Goal: Task Accomplishment & Management: Use online tool/utility

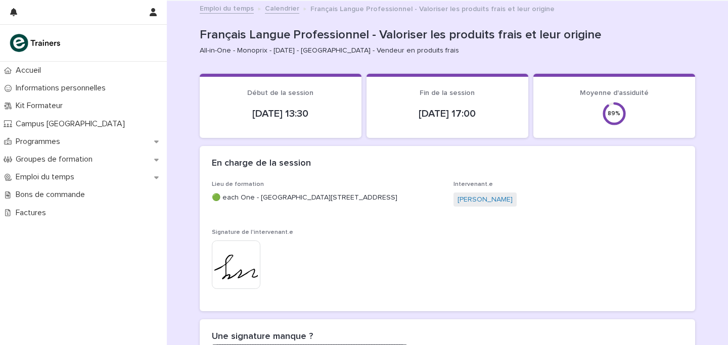
scroll to position [1, 0]
click at [281, 8] on link "Calendrier" at bounding box center [282, 8] width 34 height 12
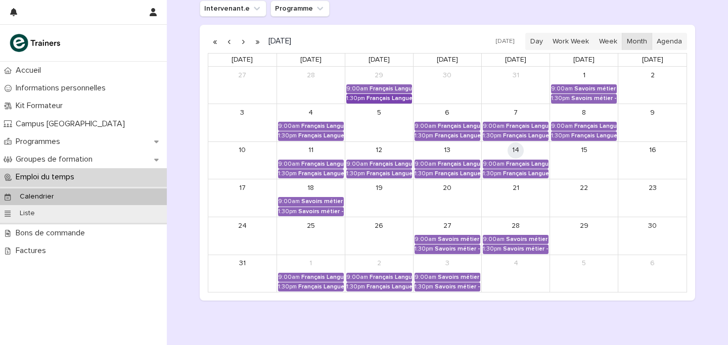
scroll to position [148, 0]
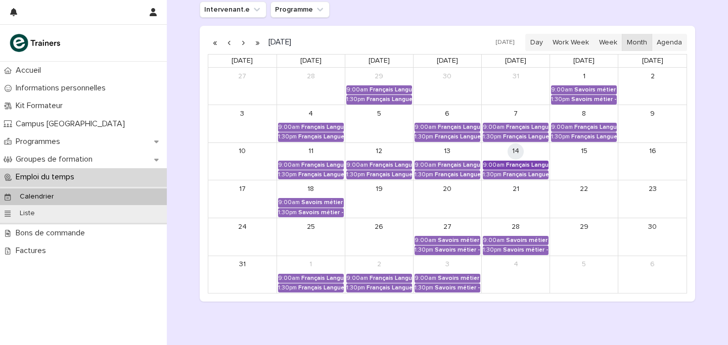
click at [537, 162] on div "Français Langue Professionnel - Valoriser les produits frais et leur origine" at bounding box center [527, 165] width 42 height 7
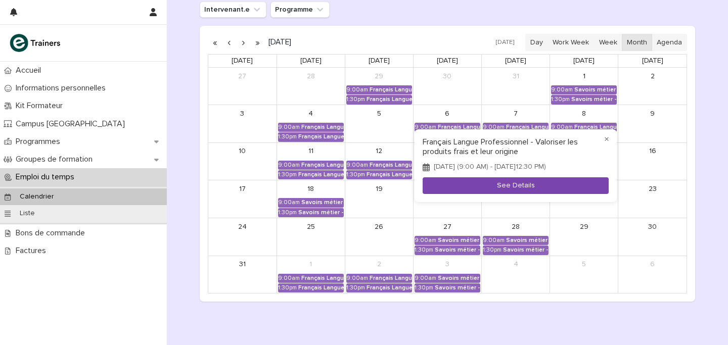
click at [513, 190] on button "See Details" at bounding box center [516, 186] width 186 height 17
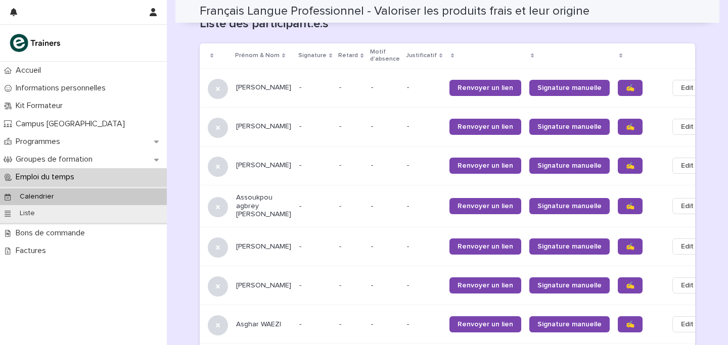
scroll to position [644, 0]
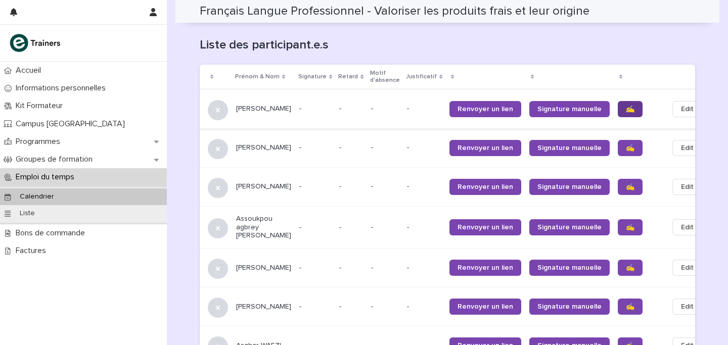
click at [626, 106] on span "✍️" at bounding box center [630, 109] width 9 height 7
click at [618, 140] on link "✍️" at bounding box center [630, 148] width 25 height 16
click at [618, 179] on link "✍️" at bounding box center [630, 187] width 25 height 16
click at [626, 224] on span "✍️" at bounding box center [630, 227] width 9 height 7
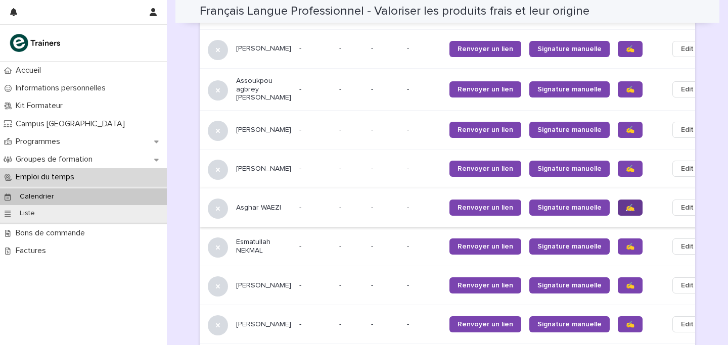
scroll to position [784, 0]
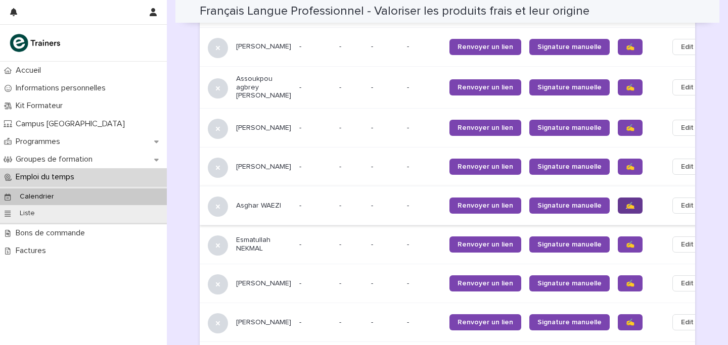
click at [626, 202] on span "✍️" at bounding box center [630, 205] width 9 height 7
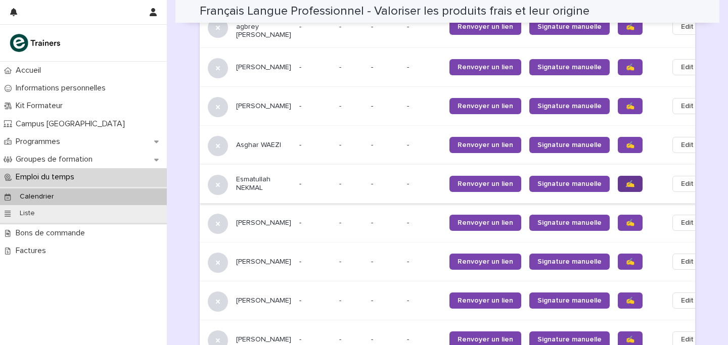
click at [626, 181] on span "✍️" at bounding box center [630, 184] width 9 height 7
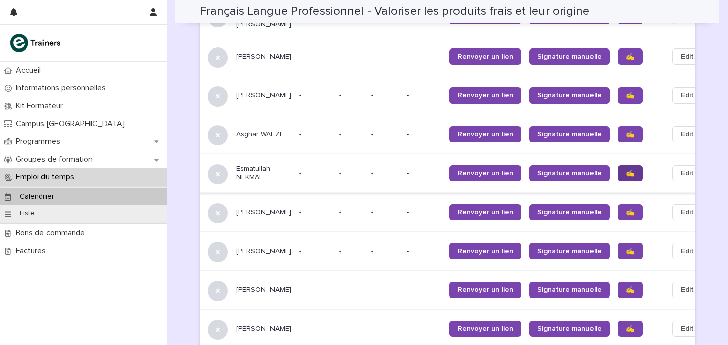
scroll to position [858, 0]
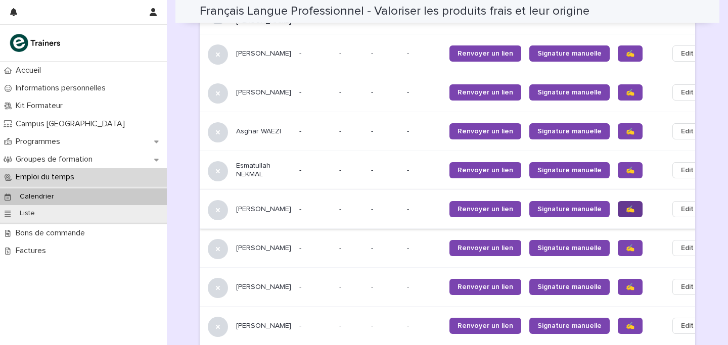
click at [626, 206] on span "✍️" at bounding box center [630, 209] width 9 height 7
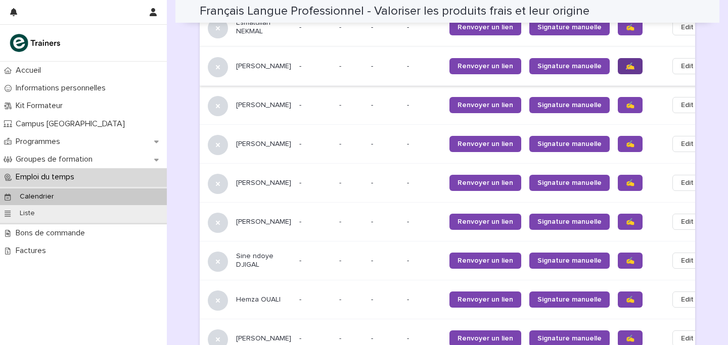
scroll to position [1002, 0]
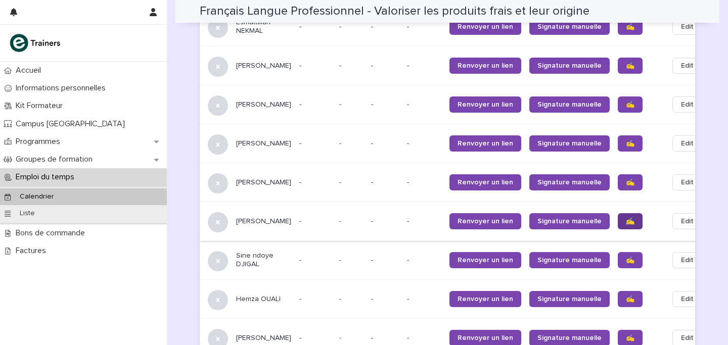
click at [626, 218] on span "✍️" at bounding box center [630, 221] width 9 height 7
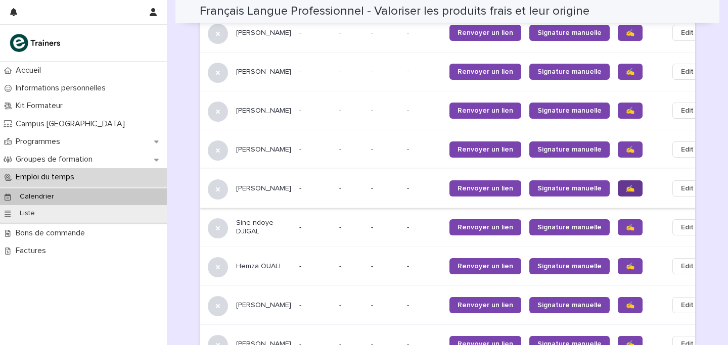
scroll to position [1034, 0]
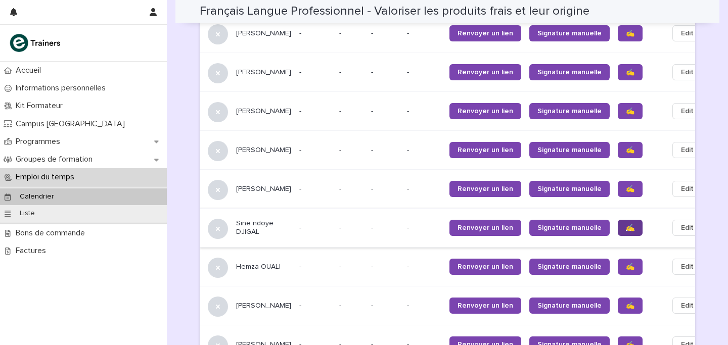
click at [626, 225] on span "✍️" at bounding box center [630, 228] width 9 height 7
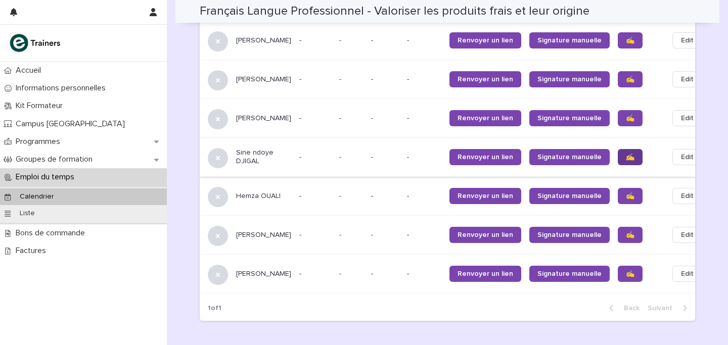
scroll to position [1106, 0]
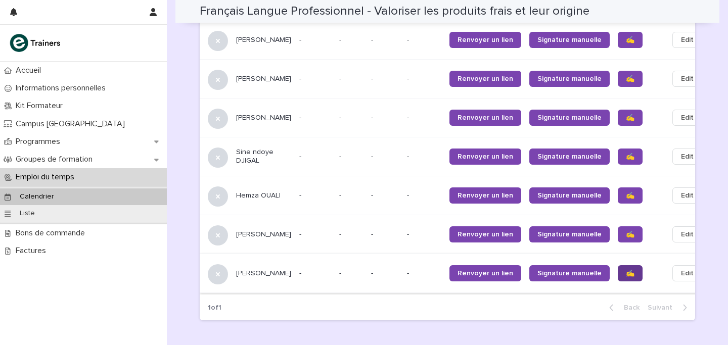
click at [626, 270] on span "✍️" at bounding box center [630, 273] width 9 height 7
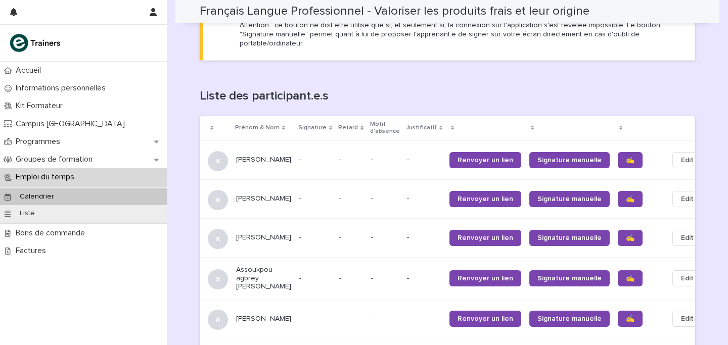
scroll to position [596, 0]
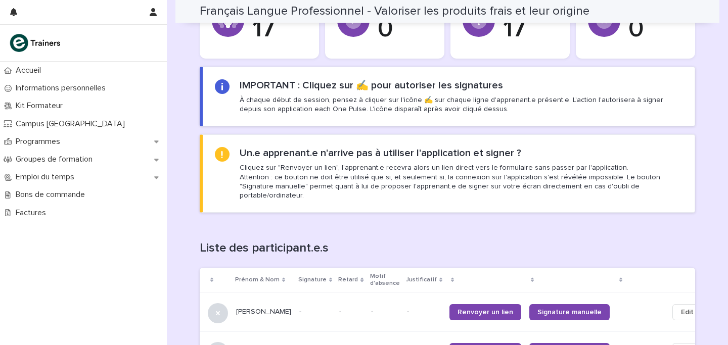
scroll to position [738, 0]
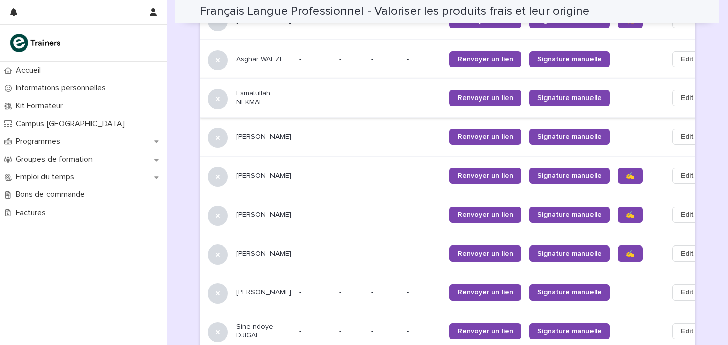
scroll to position [942, 0]
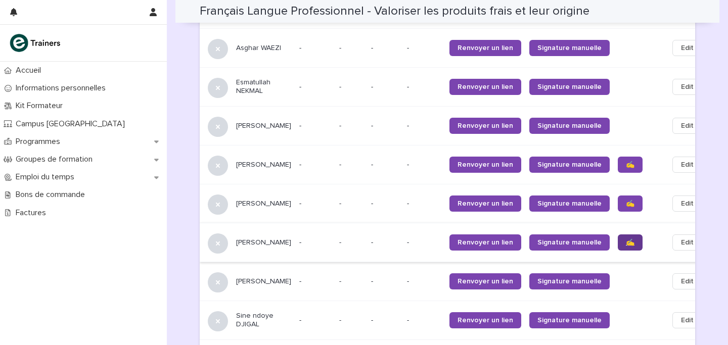
click at [618, 235] on link "✍️" at bounding box center [630, 243] width 25 height 16
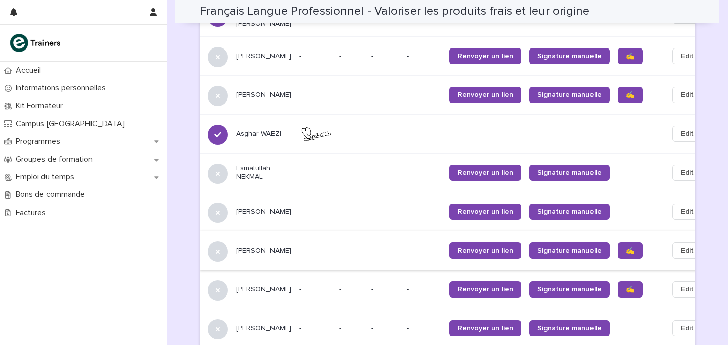
scroll to position [777, 0]
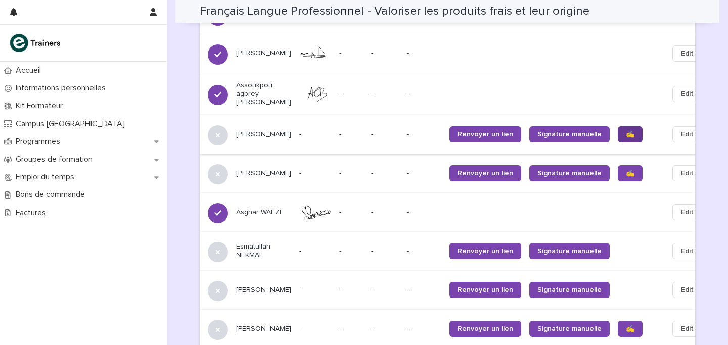
click at [618, 126] on link "✍️" at bounding box center [630, 134] width 25 height 16
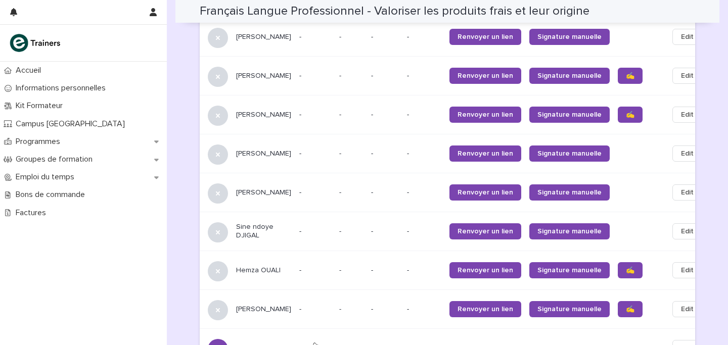
scroll to position [1105, 0]
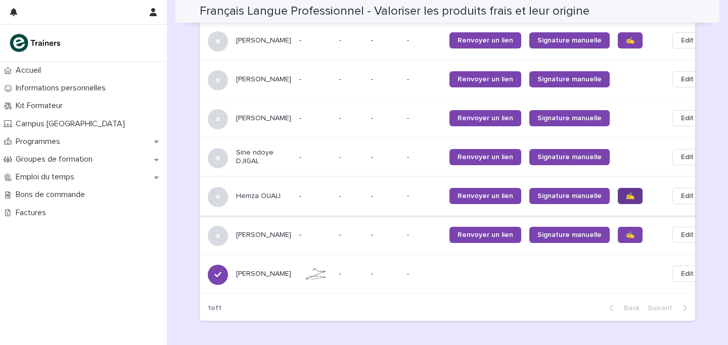
click at [618, 188] on link "✍️" at bounding box center [630, 196] width 25 height 16
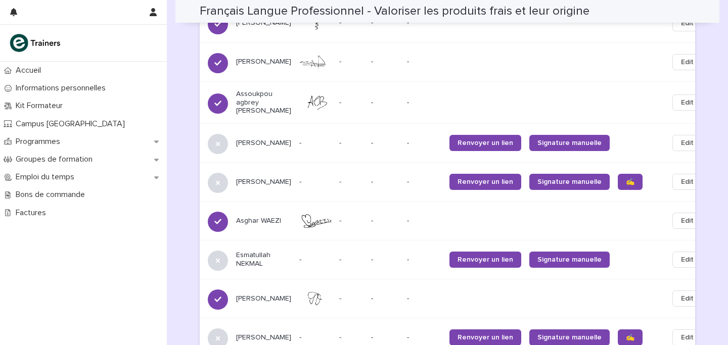
scroll to position [820, 0]
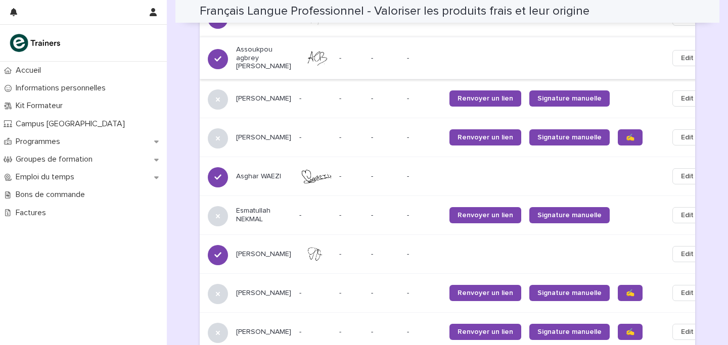
scroll to position [814, 0]
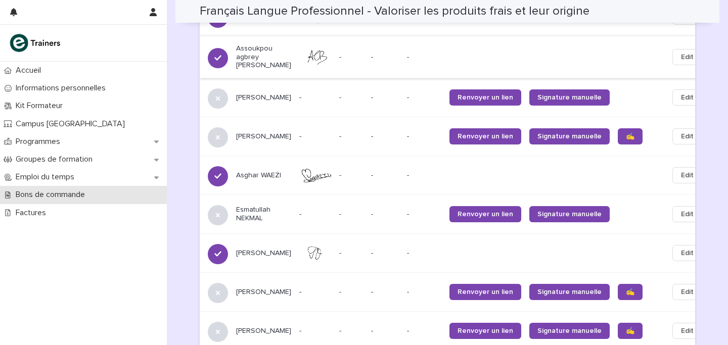
click at [30, 192] on p "Bons de commande" at bounding box center [52, 195] width 81 height 10
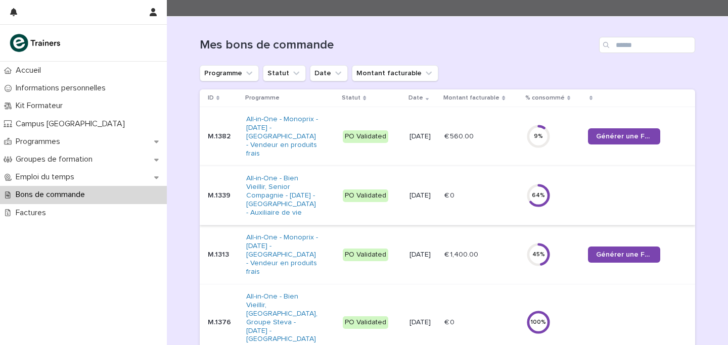
scroll to position [131, 0]
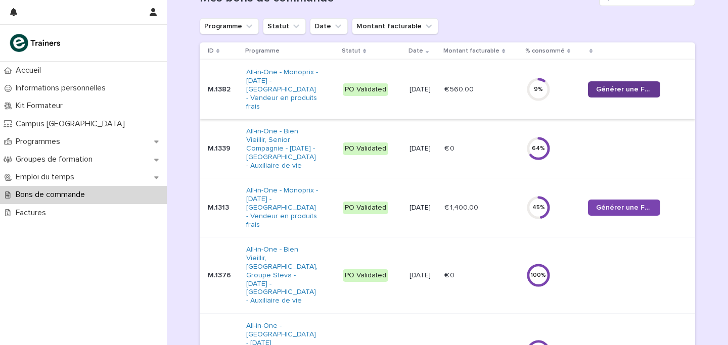
click at [614, 88] on span "Générer une Facture" at bounding box center [624, 89] width 56 height 7
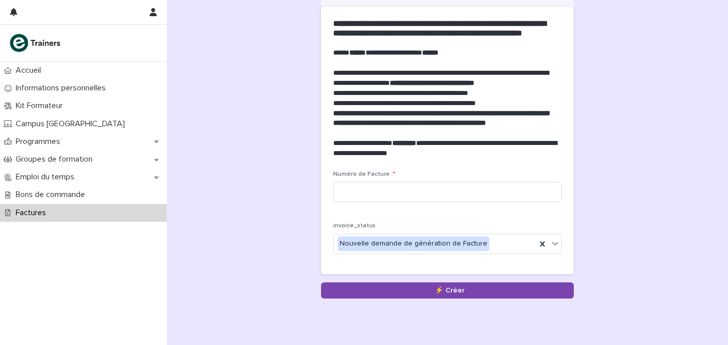
scroll to position [81, 0]
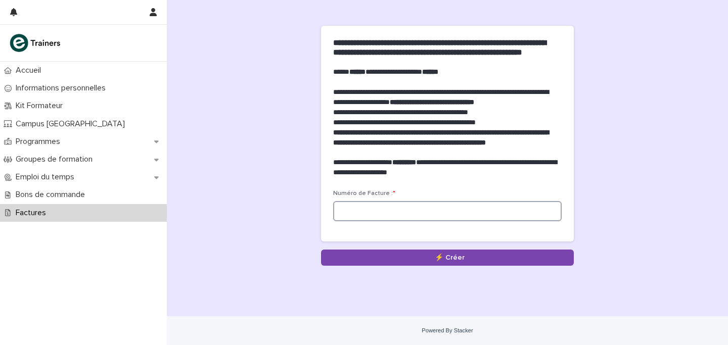
click at [419, 210] on input at bounding box center [447, 211] width 229 height 20
type input "*******"
click at [254, 229] on div "**********" at bounding box center [448, 103] width 496 height 327
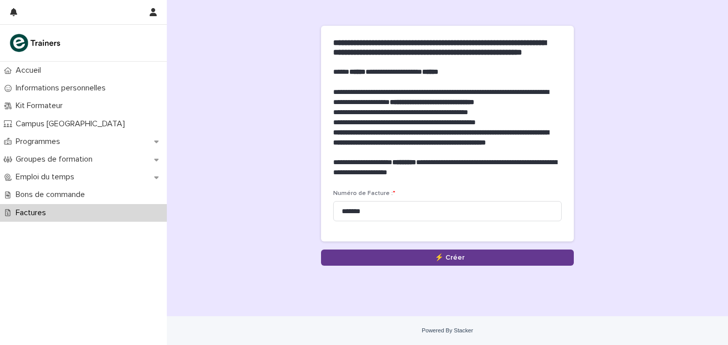
click at [456, 256] on button "Save" at bounding box center [447, 258] width 253 height 16
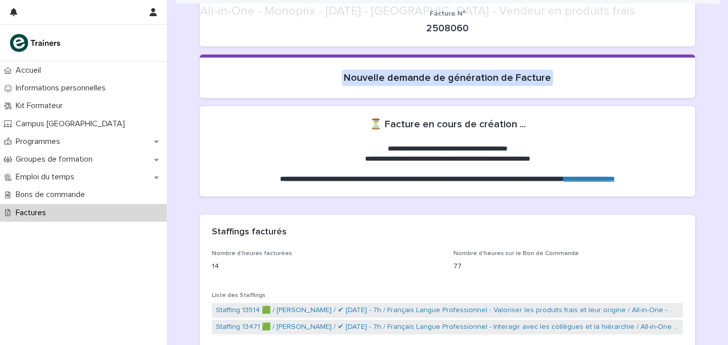
scroll to position [168, 0]
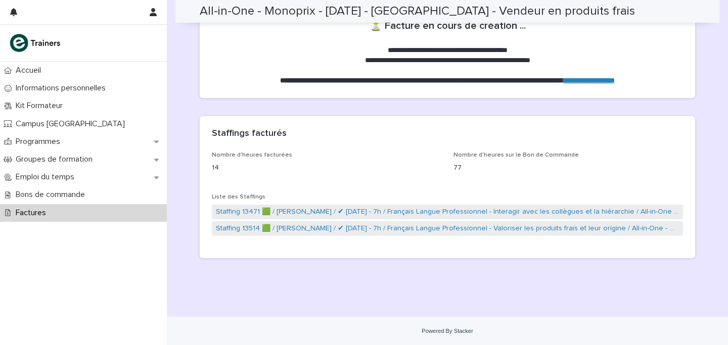
click at [75, 218] on div "Factures" at bounding box center [83, 213] width 167 height 18
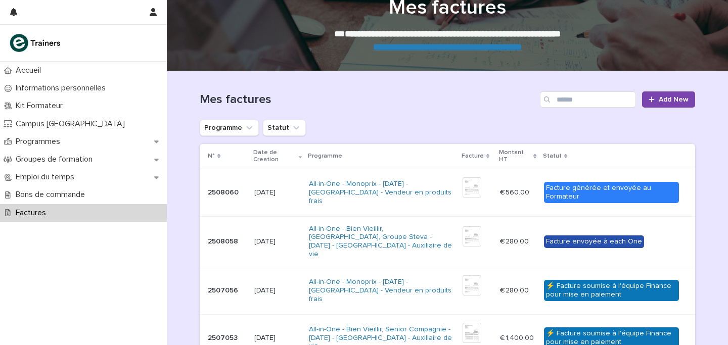
scroll to position [32, 0]
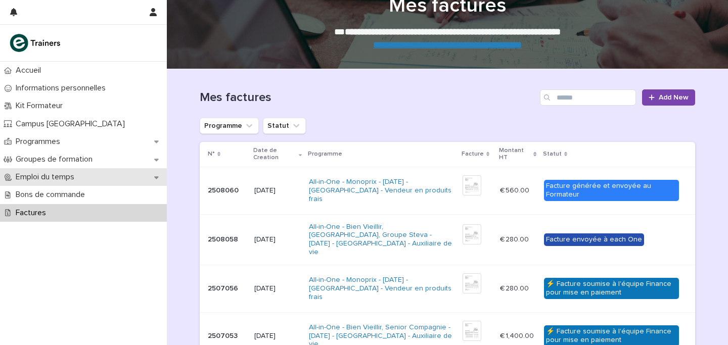
click at [54, 173] on p "Emploi du temps" at bounding box center [47, 177] width 71 height 10
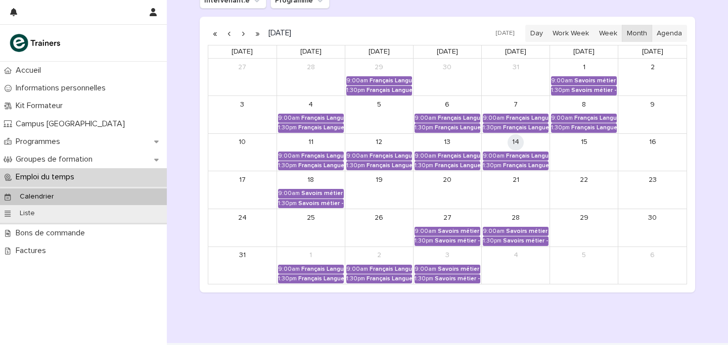
scroll to position [158, 0]
click at [528, 155] on div "Français Langue Professionnel - Valoriser les produits frais et leur origine" at bounding box center [527, 155] width 42 height 7
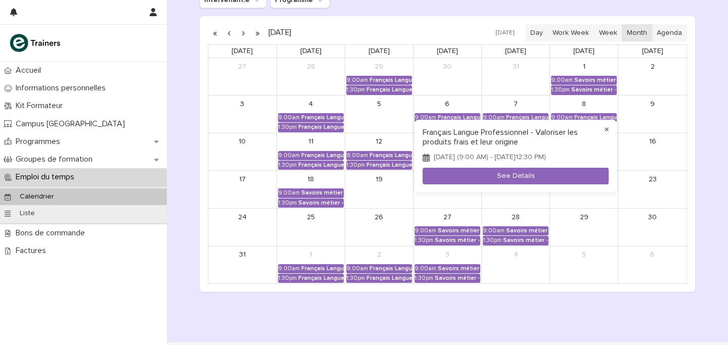
click at [611, 127] on button "×" at bounding box center [607, 130] width 12 height 12
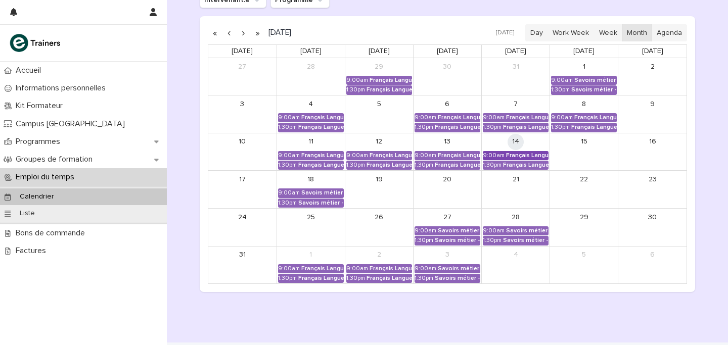
click at [511, 156] on div "Français Langue Professionnel - Valoriser les produits frais et leur origine" at bounding box center [527, 155] width 42 height 7
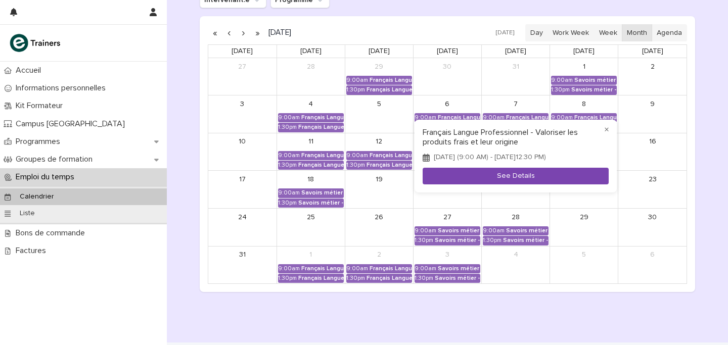
click at [491, 180] on button "See Details" at bounding box center [516, 176] width 186 height 17
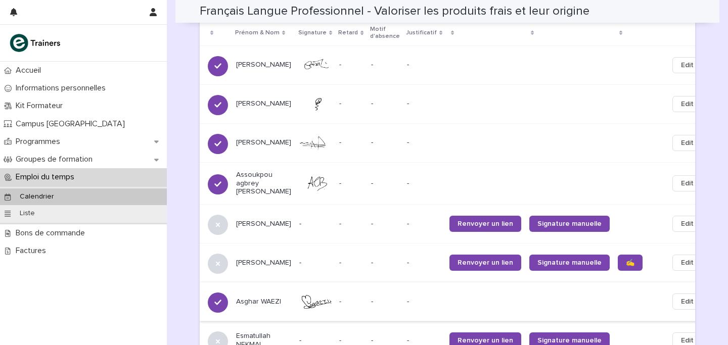
scroll to position [705, 0]
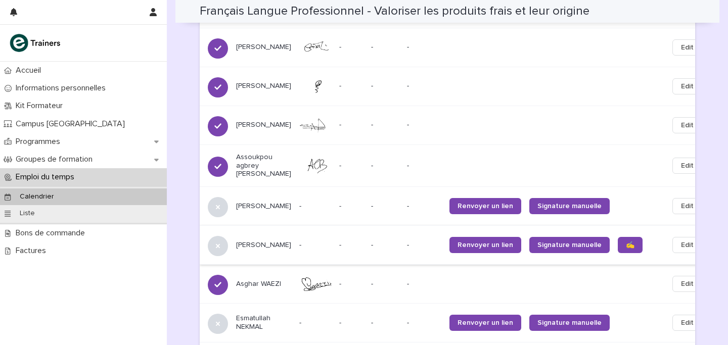
click at [681, 240] on span "Edit" at bounding box center [687, 245] width 13 height 10
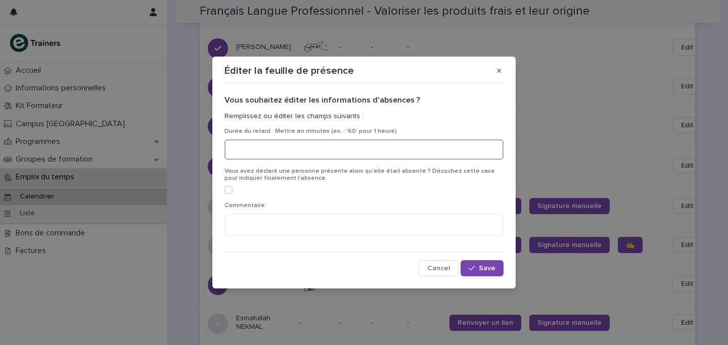
click at [286, 152] on input at bounding box center [364, 150] width 279 height 20
type input "**"
click at [478, 266] on div "button" at bounding box center [474, 268] width 10 height 7
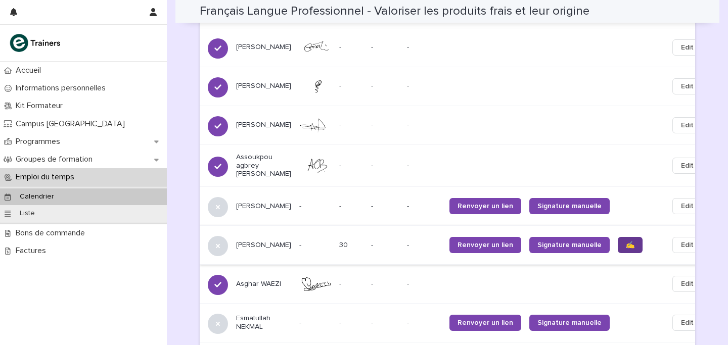
click at [626, 242] on span "✍️" at bounding box center [630, 245] width 9 height 7
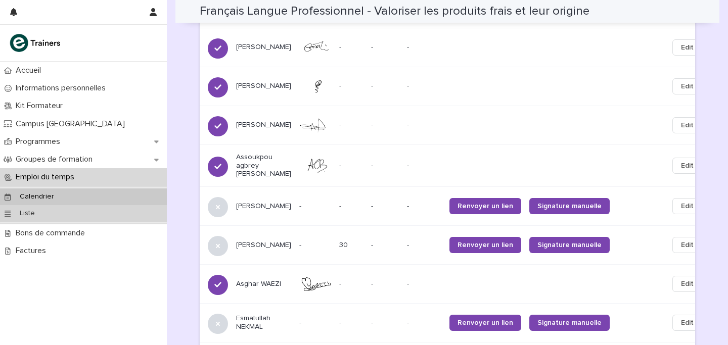
click at [18, 215] on p "Liste" at bounding box center [27, 213] width 31 height 9
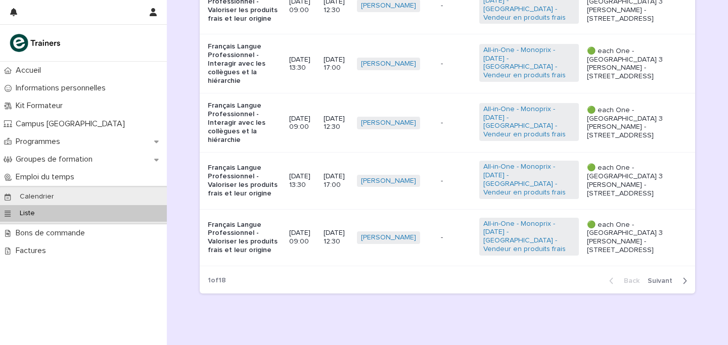
scroll to position [529, 0]
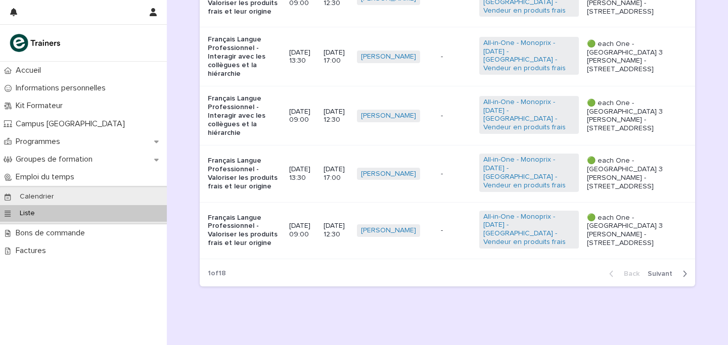
click at [663, 271] on span "Next" at bounding box center [663, 274] width 31 height 7
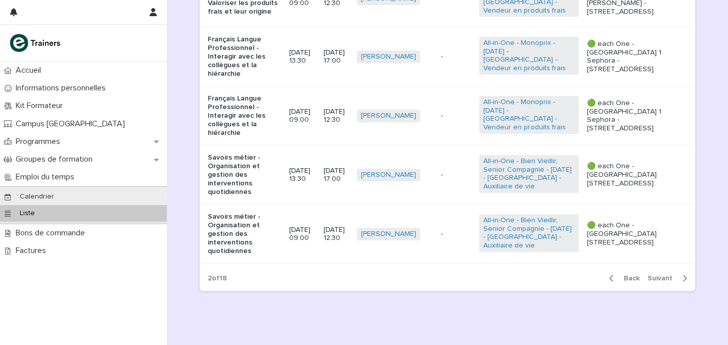
click at [663, 275] on span "Next" at bounding box center [663, 278] width 31 height 7
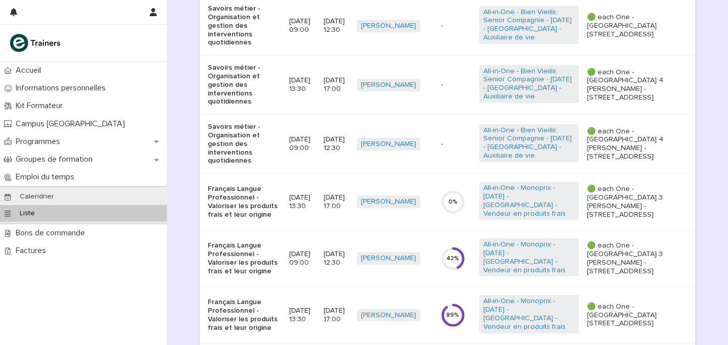
scroll to position [154, 0]
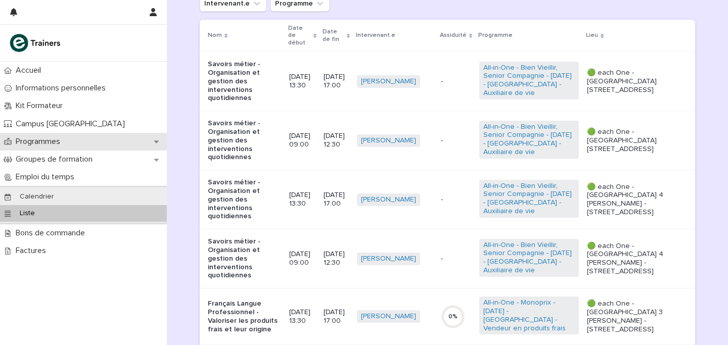
click at [43, 142] on p "Programmes" at bounding box center [40, 142] width 57 height 10
